Goal: Communication & Community: Answer question/provide support

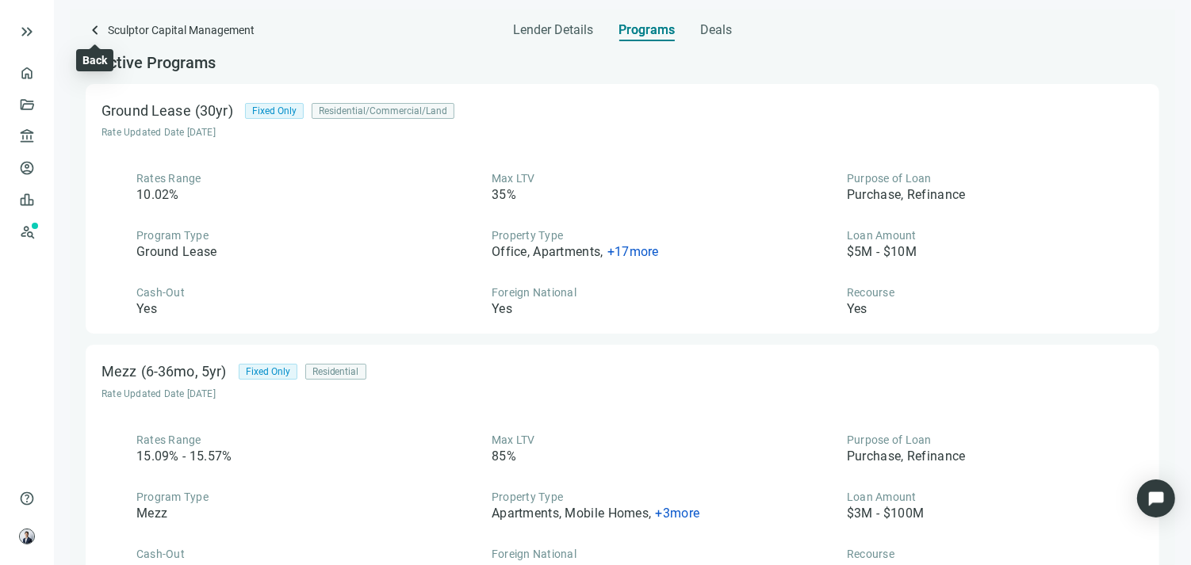
click at [100, 26] on span "keyboard_arrow_left" at bounding box center [95, 30] width 19 height 19
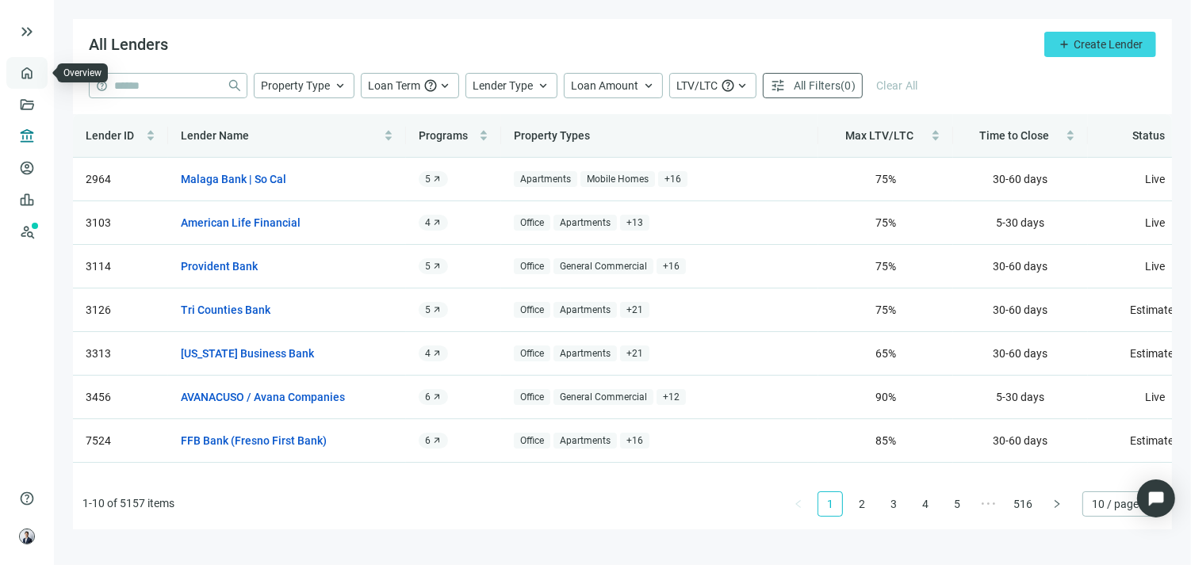
click at [40, 67] on link "Overview" at bounding box center [63, 73] width 47 height 13
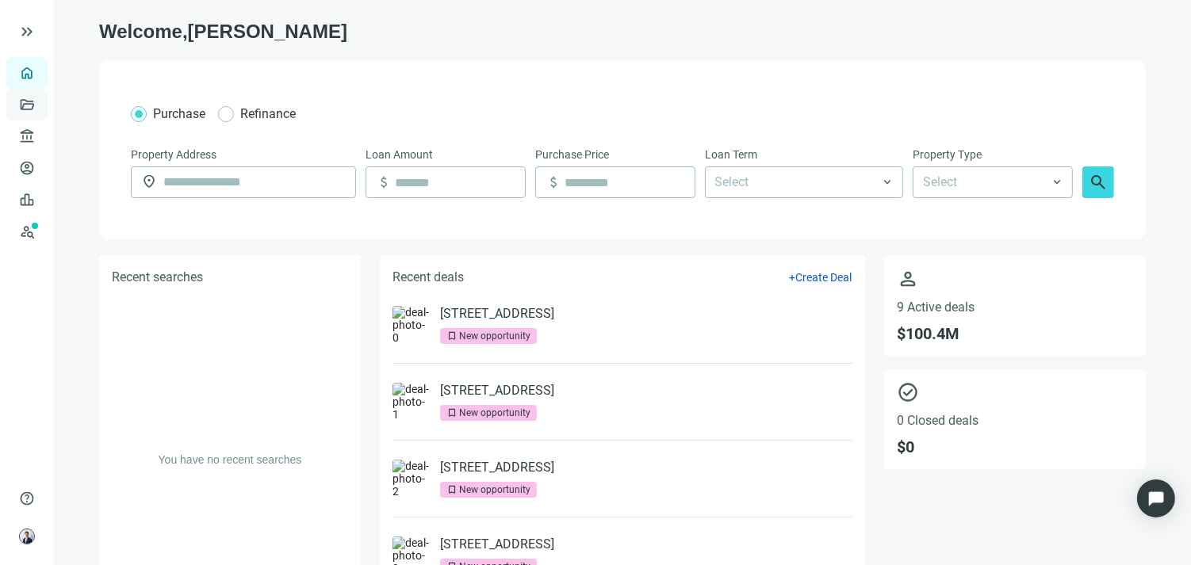
click at [40, 105] on link "Deals" at bounding box center [54, 104] width 29 height 13
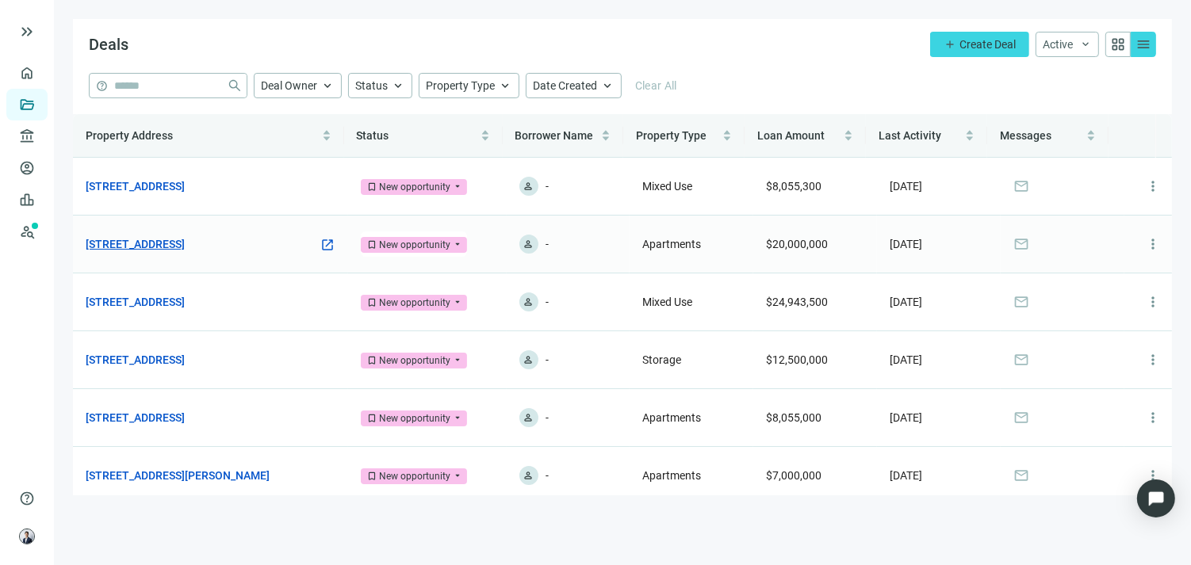
click at [185, 241] on link "[STREET_ADDRESS]" at bounding box center [135, 244] width 99 height 17
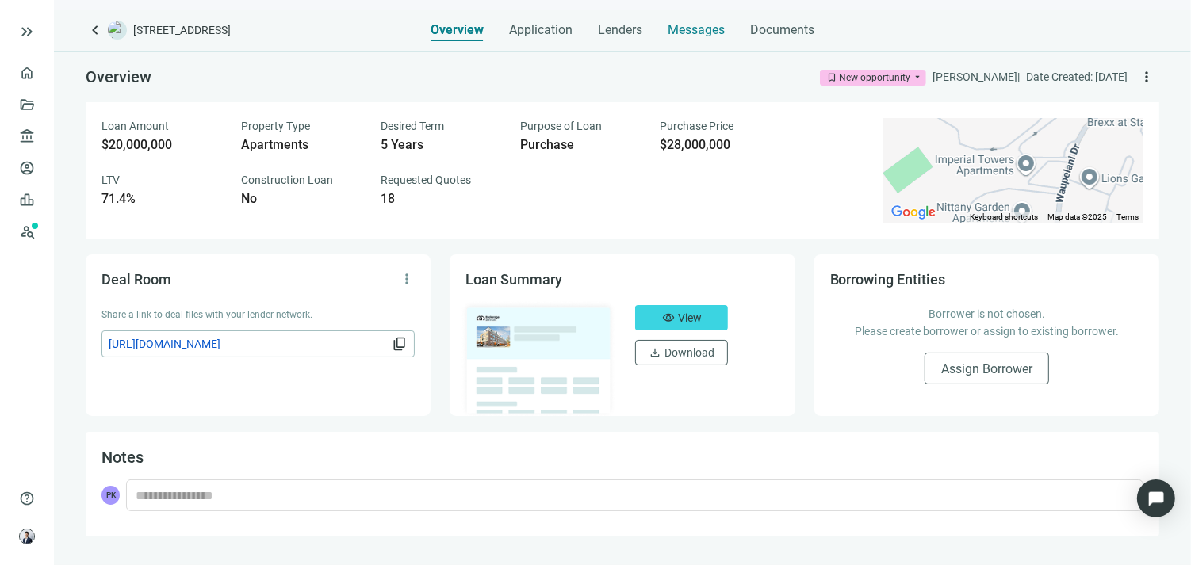
click at [698, 24] on span "Messages" at bounding box center [696, 29] width 57 height 15
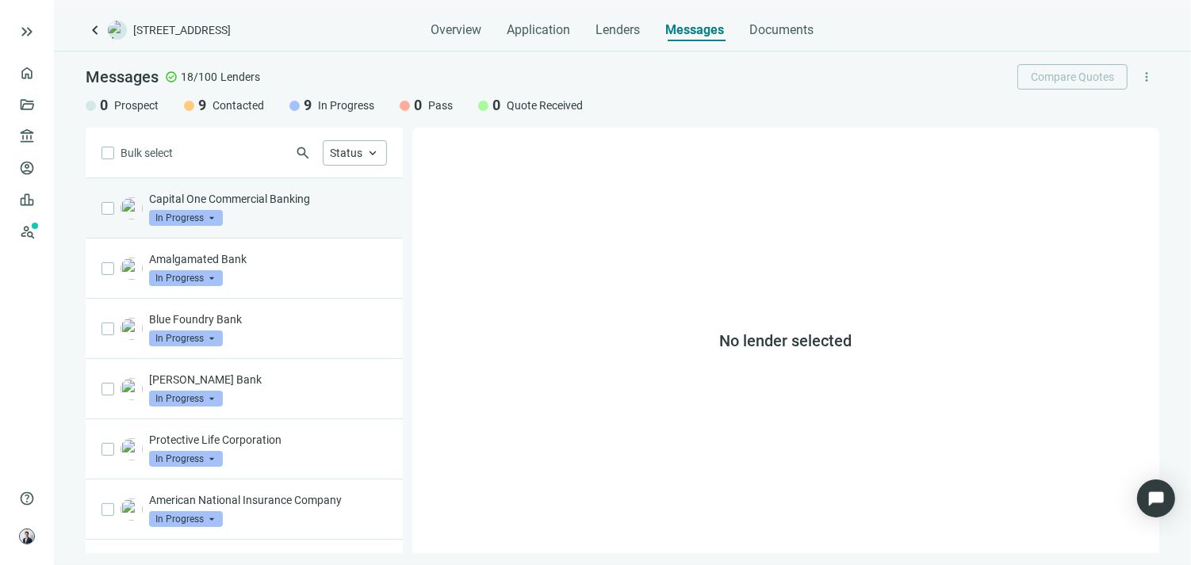
click at [303, 216] on div "Capital One Commercial Banking In Progress arrow_drop_down" at bounding box center [268, 208] width 238 height 35
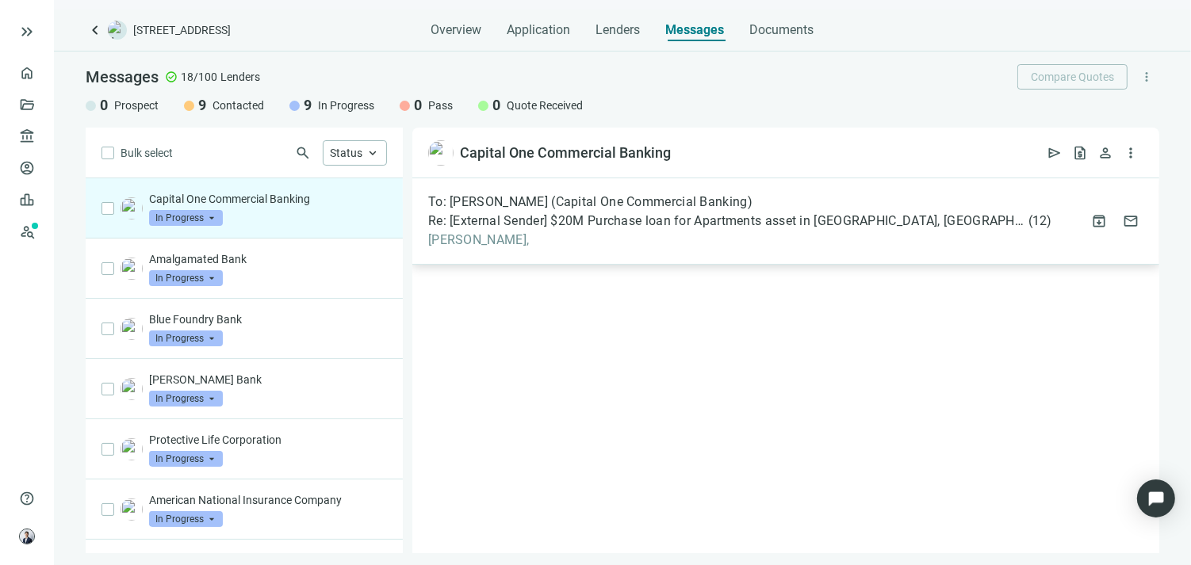
click at [522, 225] on span "Re: [External Sender] $20M Purchase loan for Apartments asset in [GEOGRAPHIC_DA…" at bounding box center [726, 221] width 597 height 16
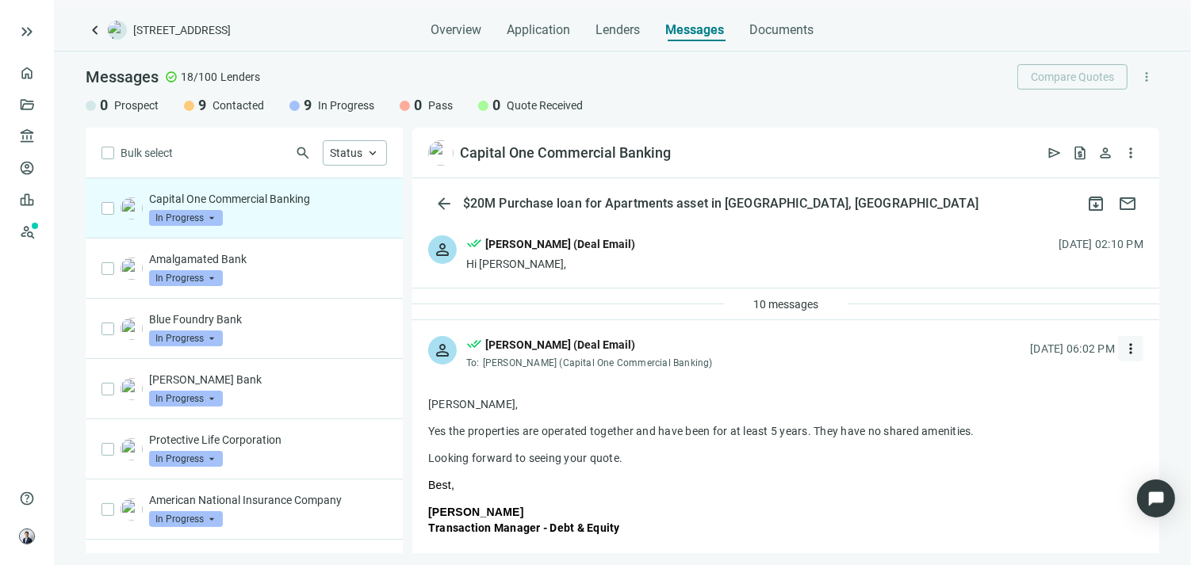
click at [1123, 351] on span "more_vert" at bounding box center [1131, 349] width 16 height 16
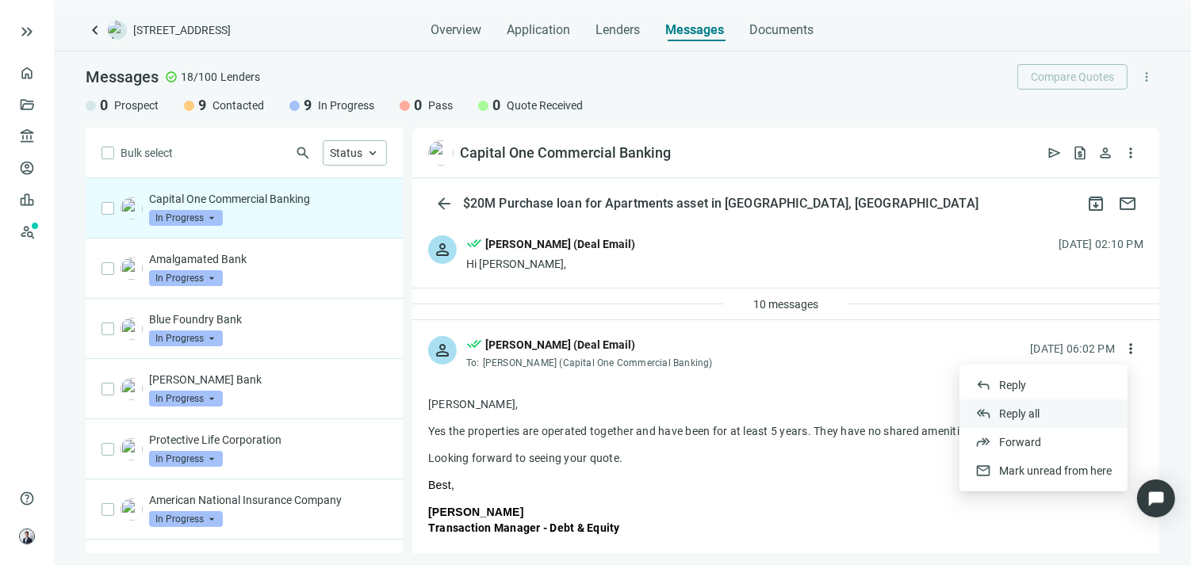
click at [1021, 403] on div "reply_all Reply all" at bounding box center [1044, 414] width 168 height 29
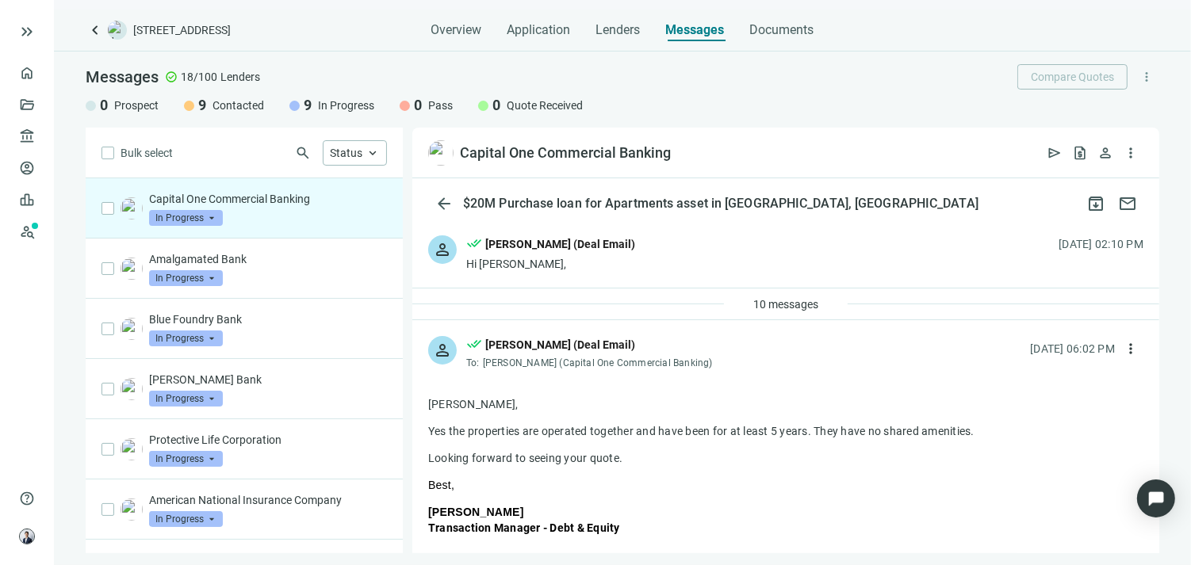
type textarea "**********"
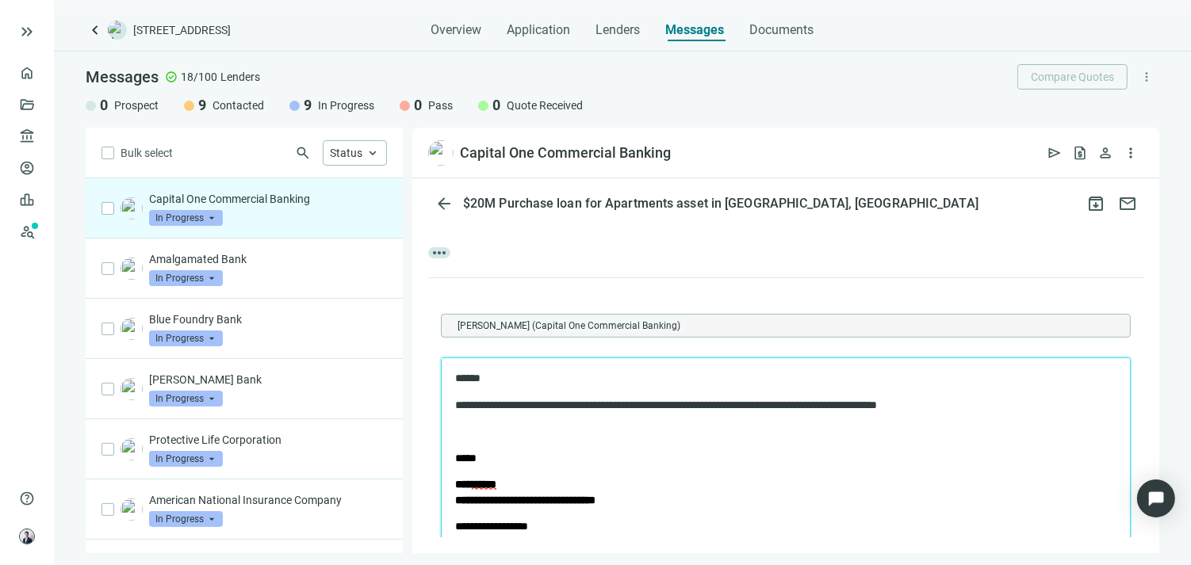
click at [654, 403] on p "**********" at bounding box center [770, 405] width 632 height 16
click at [663, 401] on p "**********" at bounding box center [770, 405] width 632 height 16
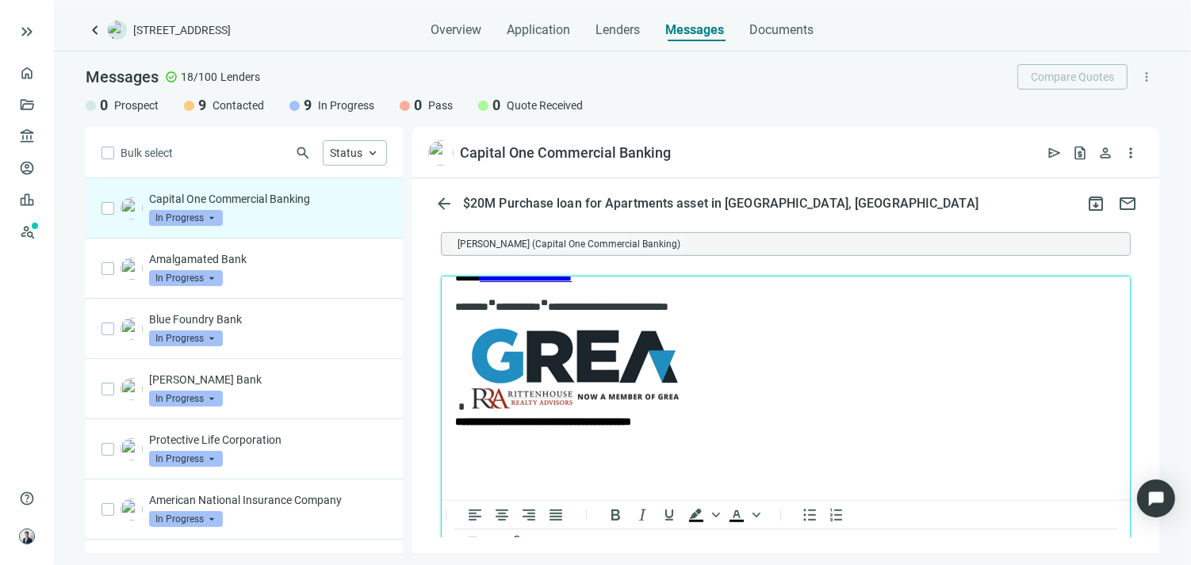
scroll to position [811, 0]
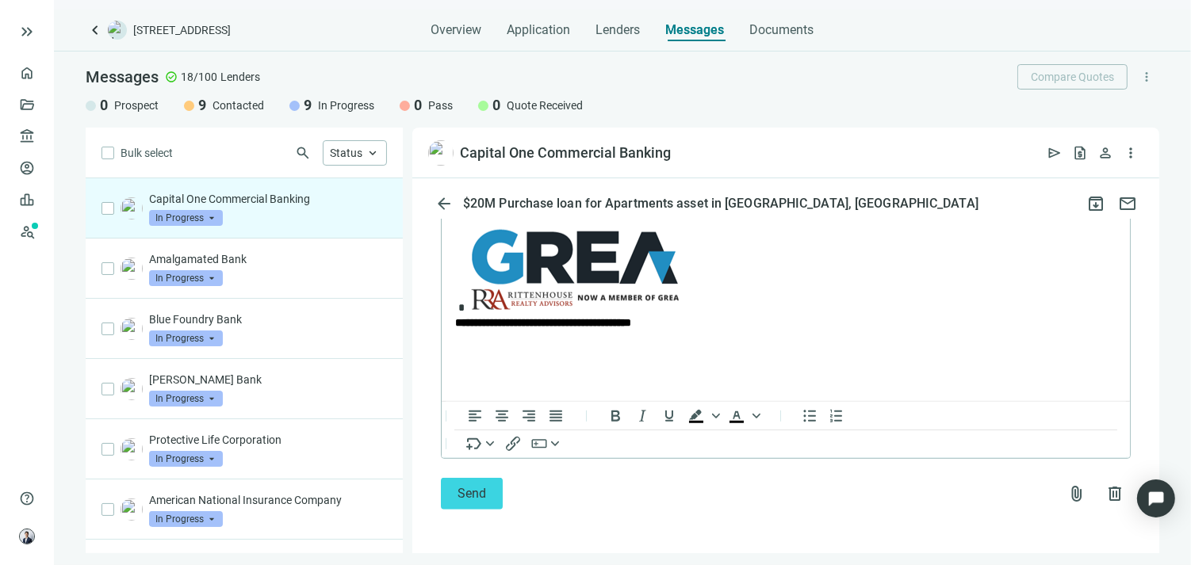
click at [473, 474] on form "[PERSON_NAME] (Capital One Commercial Banking) To open the popup, press Shift+E…" at bounding box center [786, 321] width 690 height 378
click at [470, 487] on span "Send" at bounding box center [472, 493] width 29 height 15
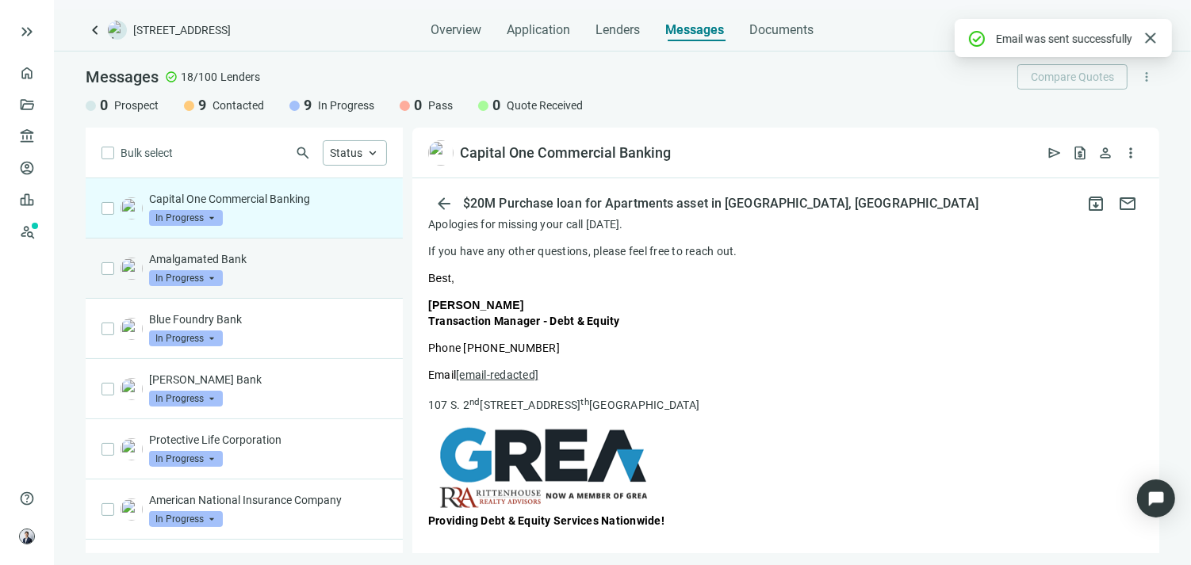
click at [265, 274] on div "Amalgamated Bank In Progress arrow_drop_down" at bounding box center [268, 268] width 238 height 35
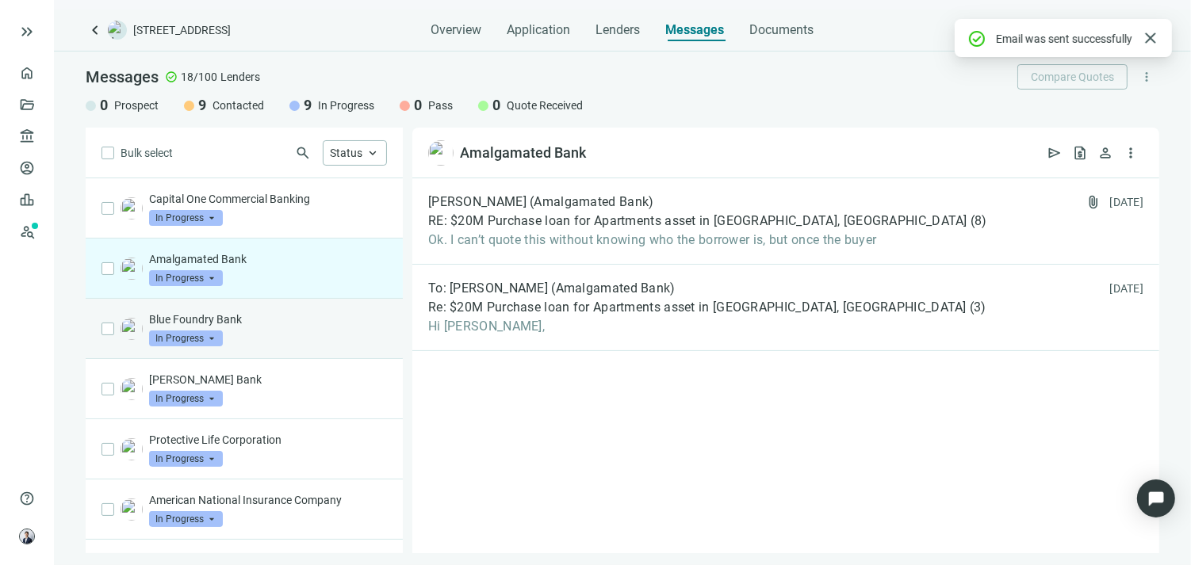
click at [263, 319] on p "Blue Foundry Bank" at bounding box center [268, 320] width 238 height 16
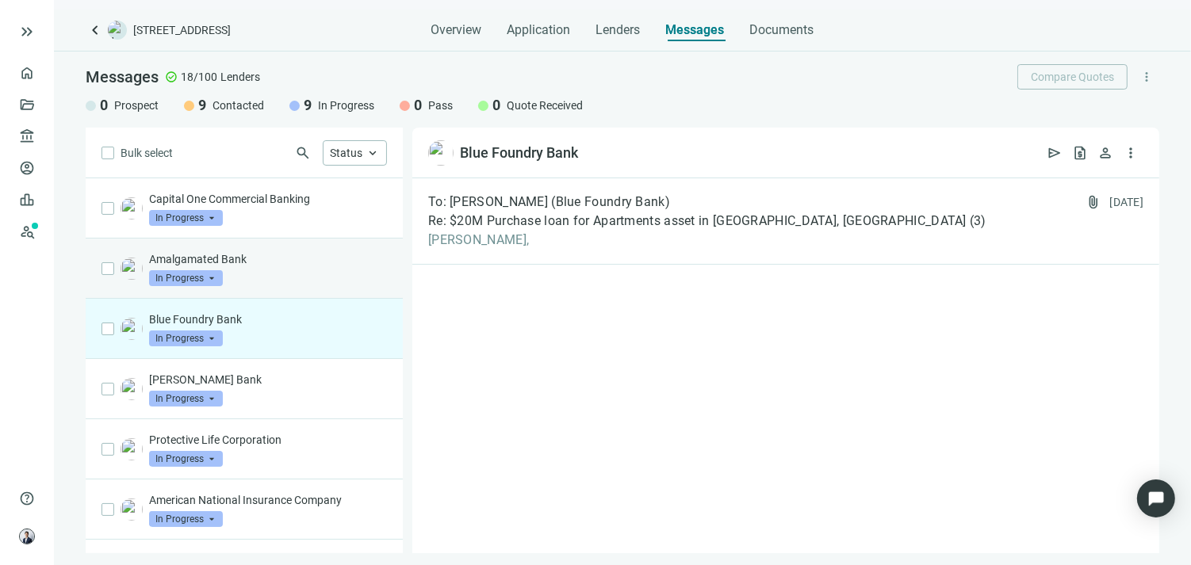
click at [303, 270] on div "Amalgamated Bank In Progress arrow_drop_down" at bounding box center [268, 268] width 238 height 35
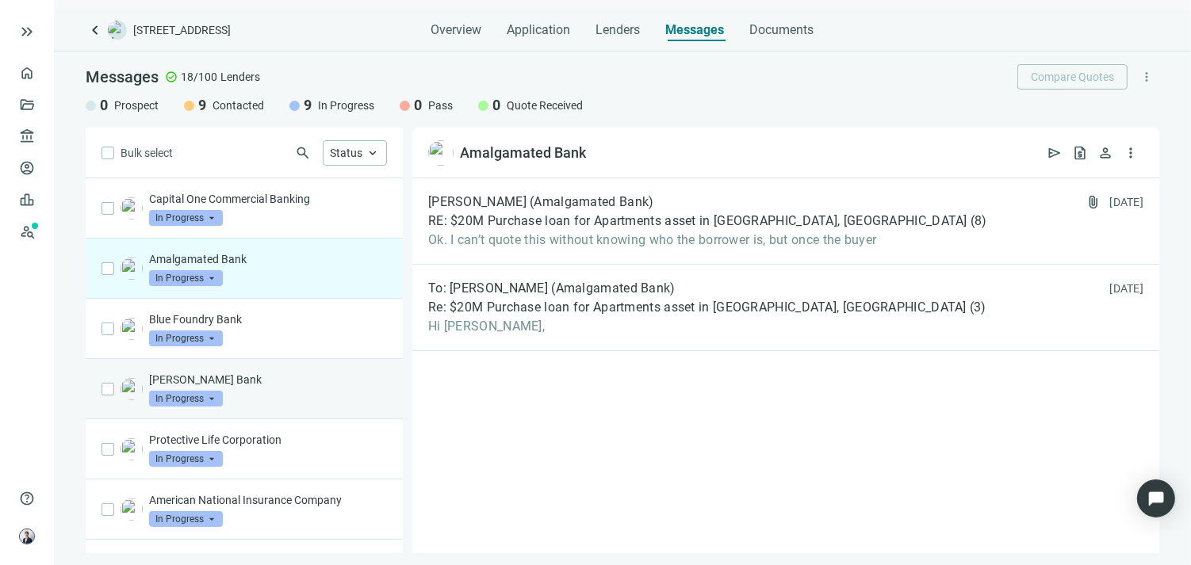
click at [293, 393] on div "[PERSON_NAME] Bank In Progress arrow_drop_down" at bounding box center [268, 389] width 238 height 35
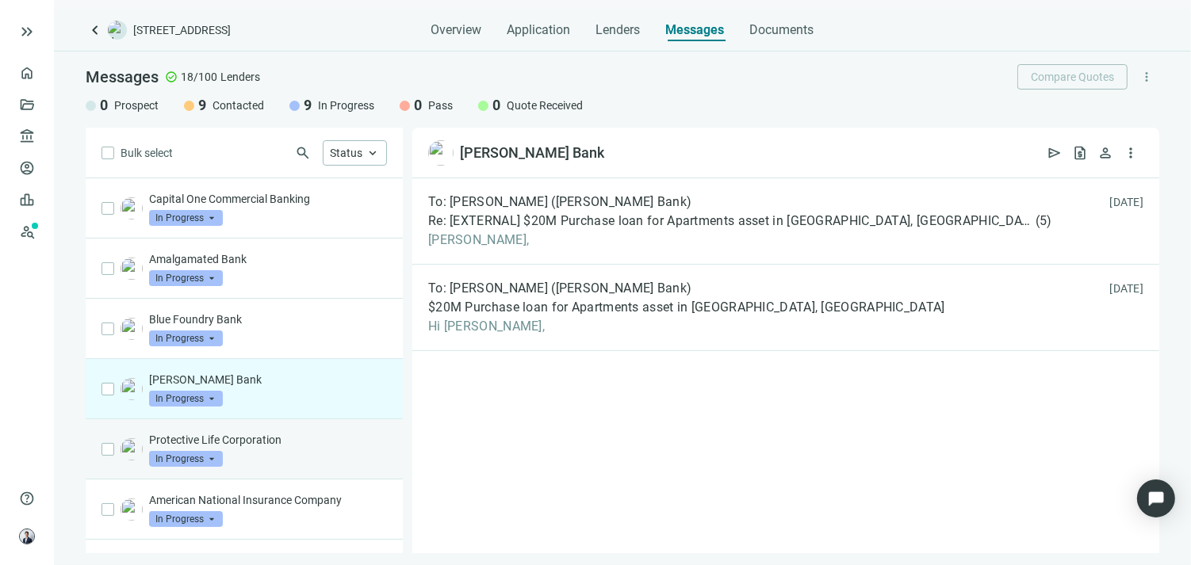
click at [279, 466] on div "Protective Life Corporation In Progress arrow_drop_down" at bounding box center [268, 449] width 238 height 35
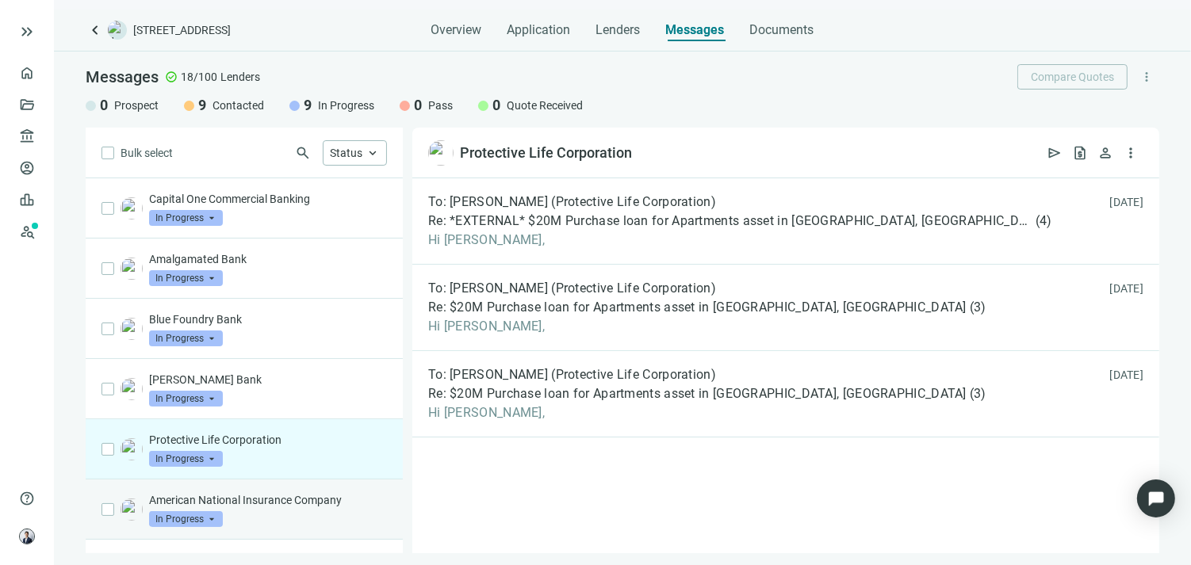
click at [275, 516] on div "American National Insurance Company In Progress arrow_drop_down" at bounding box center [268, 510] width 238 height 35
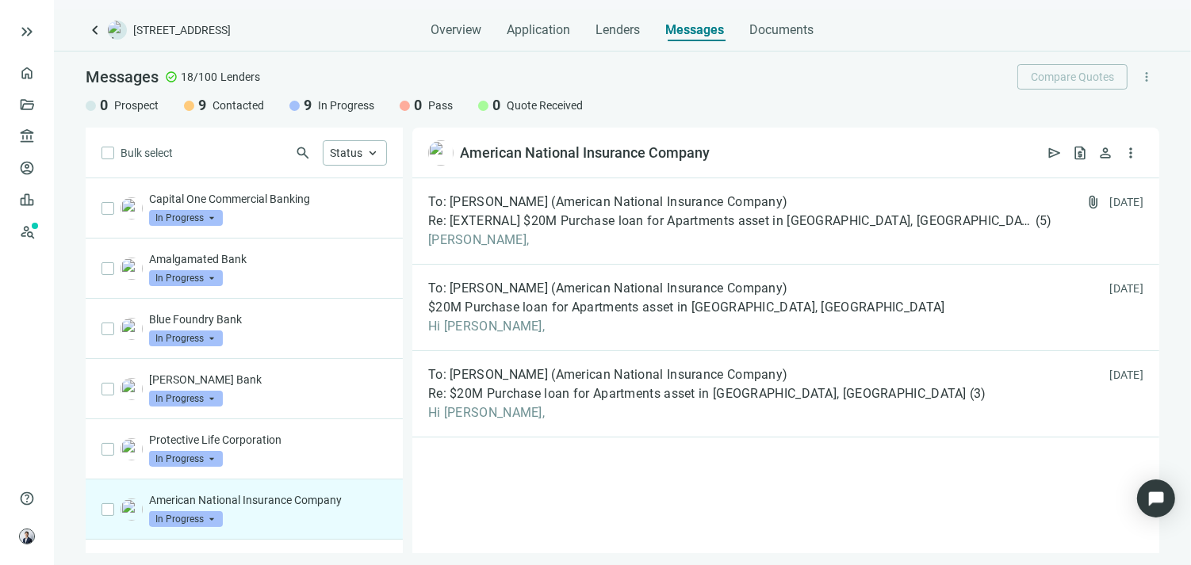
click at [92, 35] on span "keyboard_arrow_left" at bounding box center [95, 30] width 19 height 19
